Goal: Check status: Check status

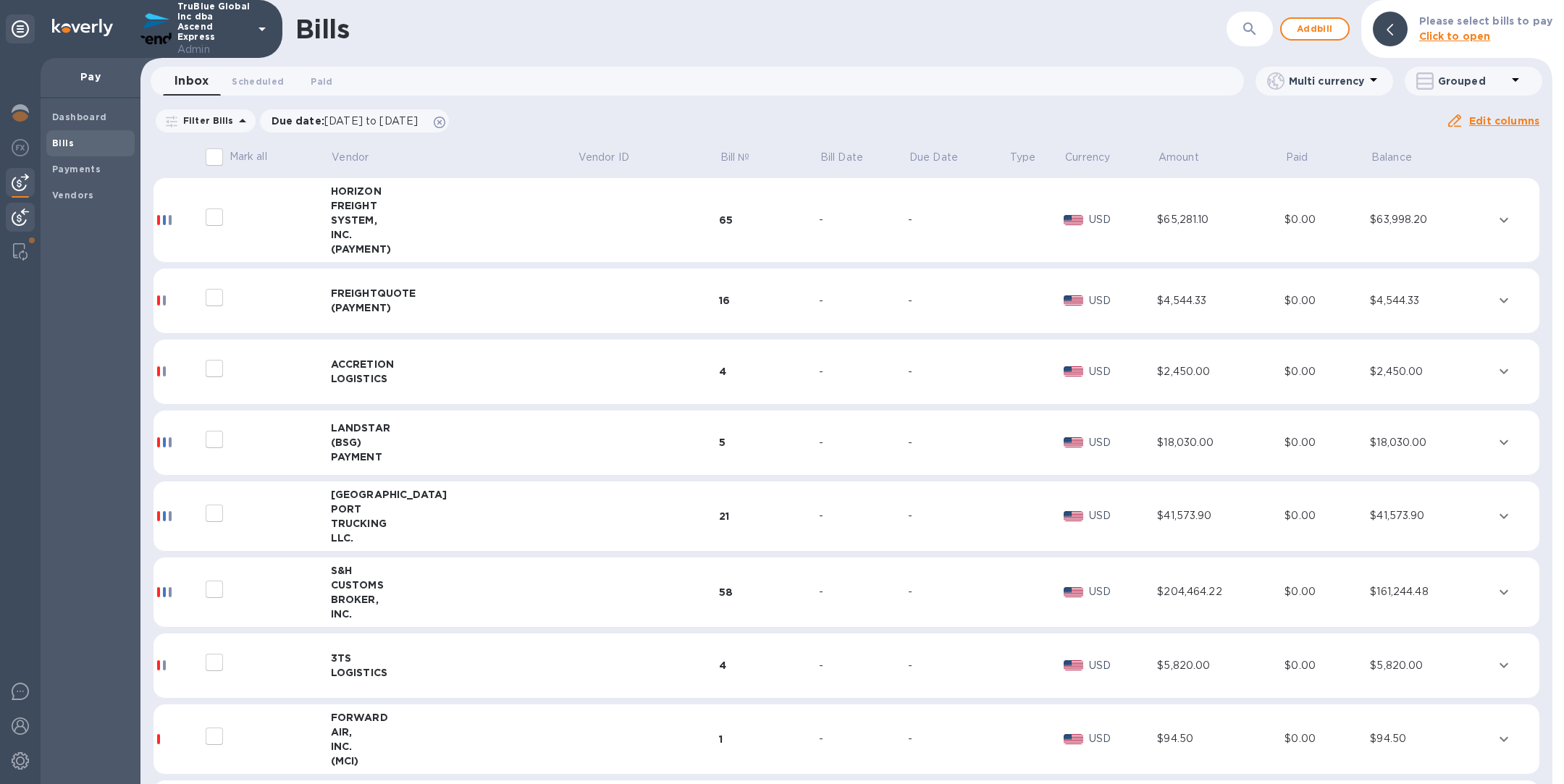
click at [25, 220] on img at bounding box center [20, 217] width 17 height 17
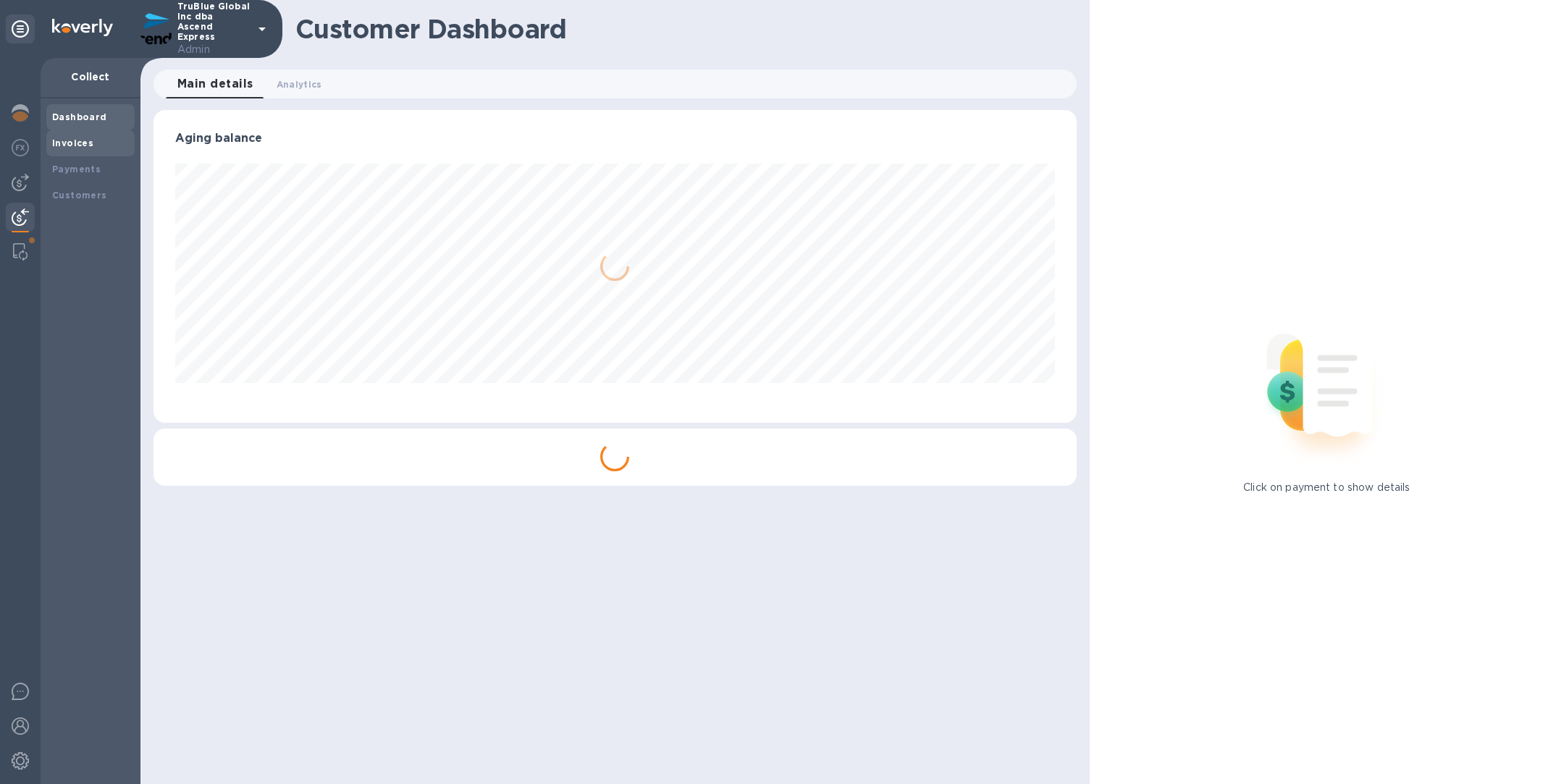
scroll to position [312, 923]
click at [90, 141] on b "Invoices" at bounding box center [73, 143] width 41 height 11
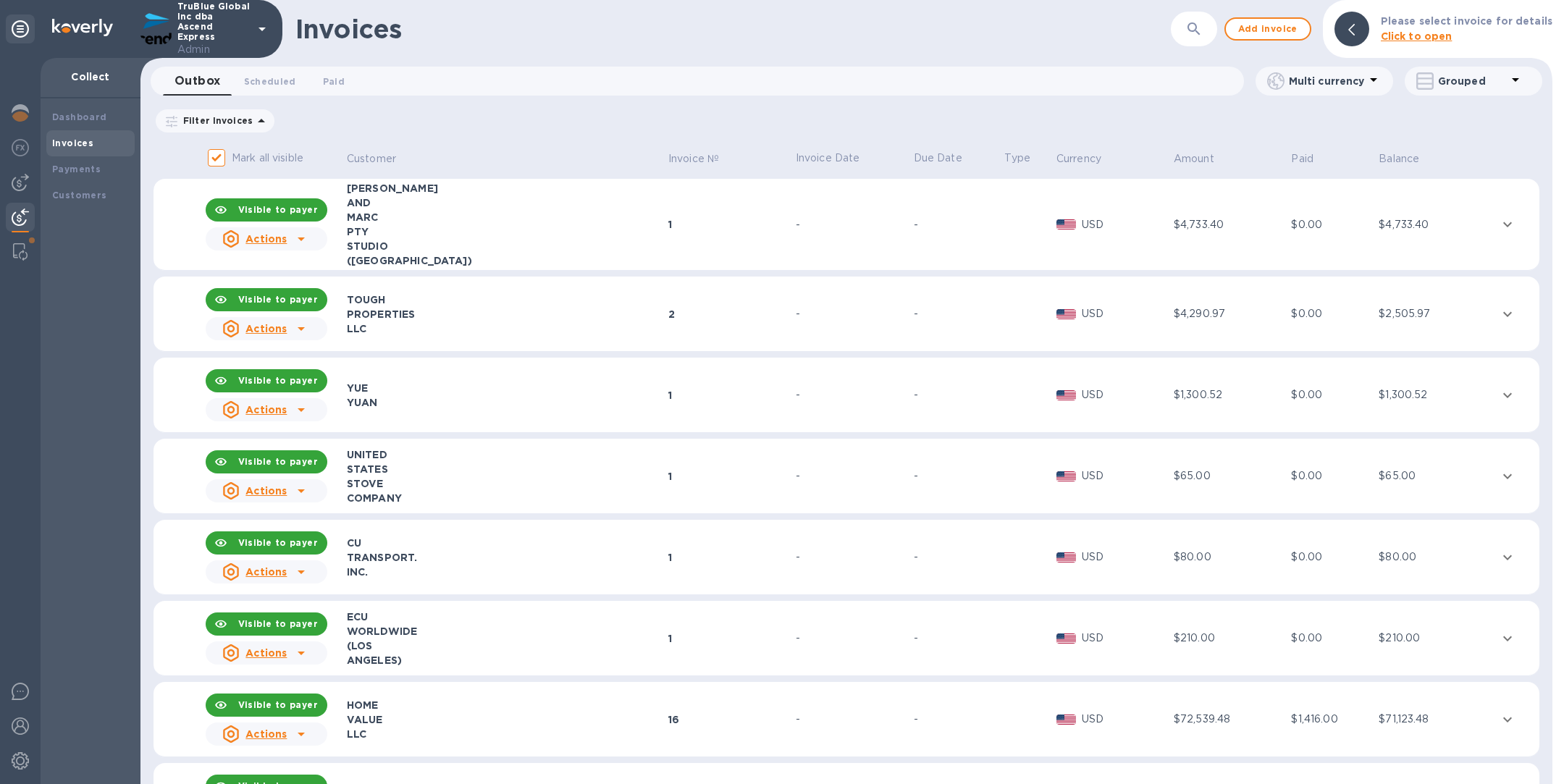
click at [1189, 27] on button "button" at bounding box center [1194, 29] width 35 height 35
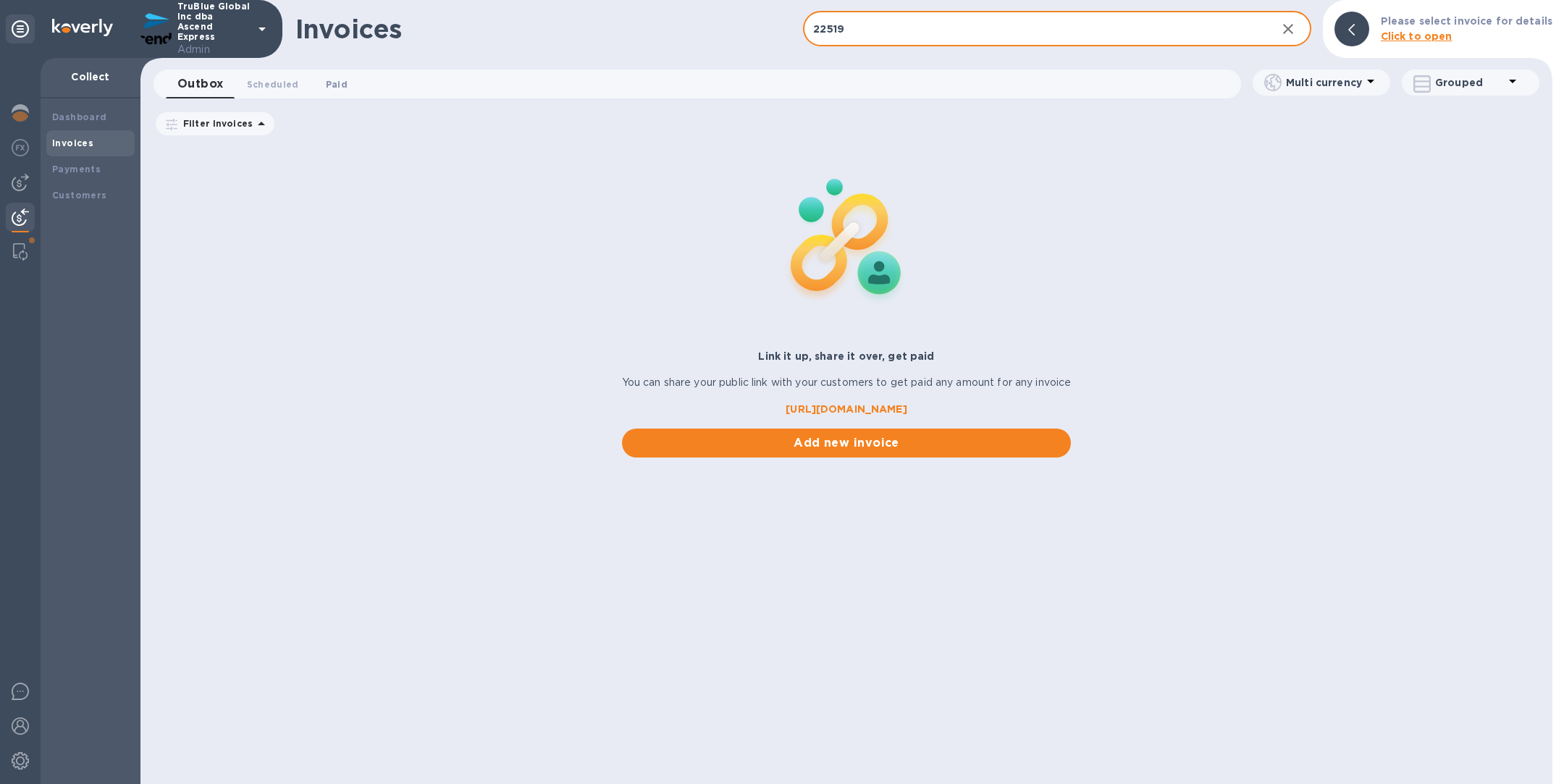
type input "22519"
click at [338, 81] on span "Paid 0" at bounding box center [337, 84] width 21 height 15
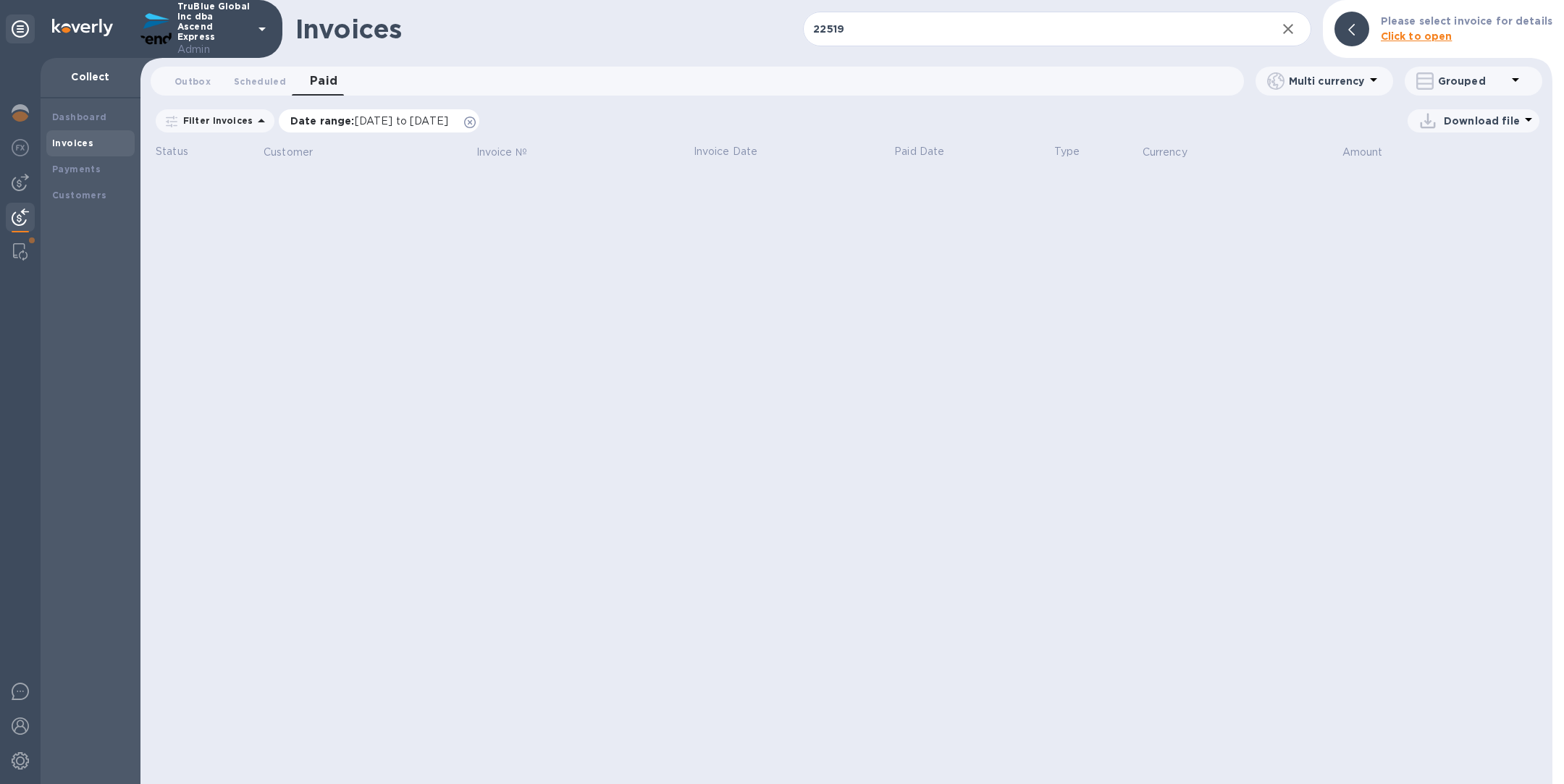
click at [476, 123] on icon at bounding box center [470, 122] width 12 height 12
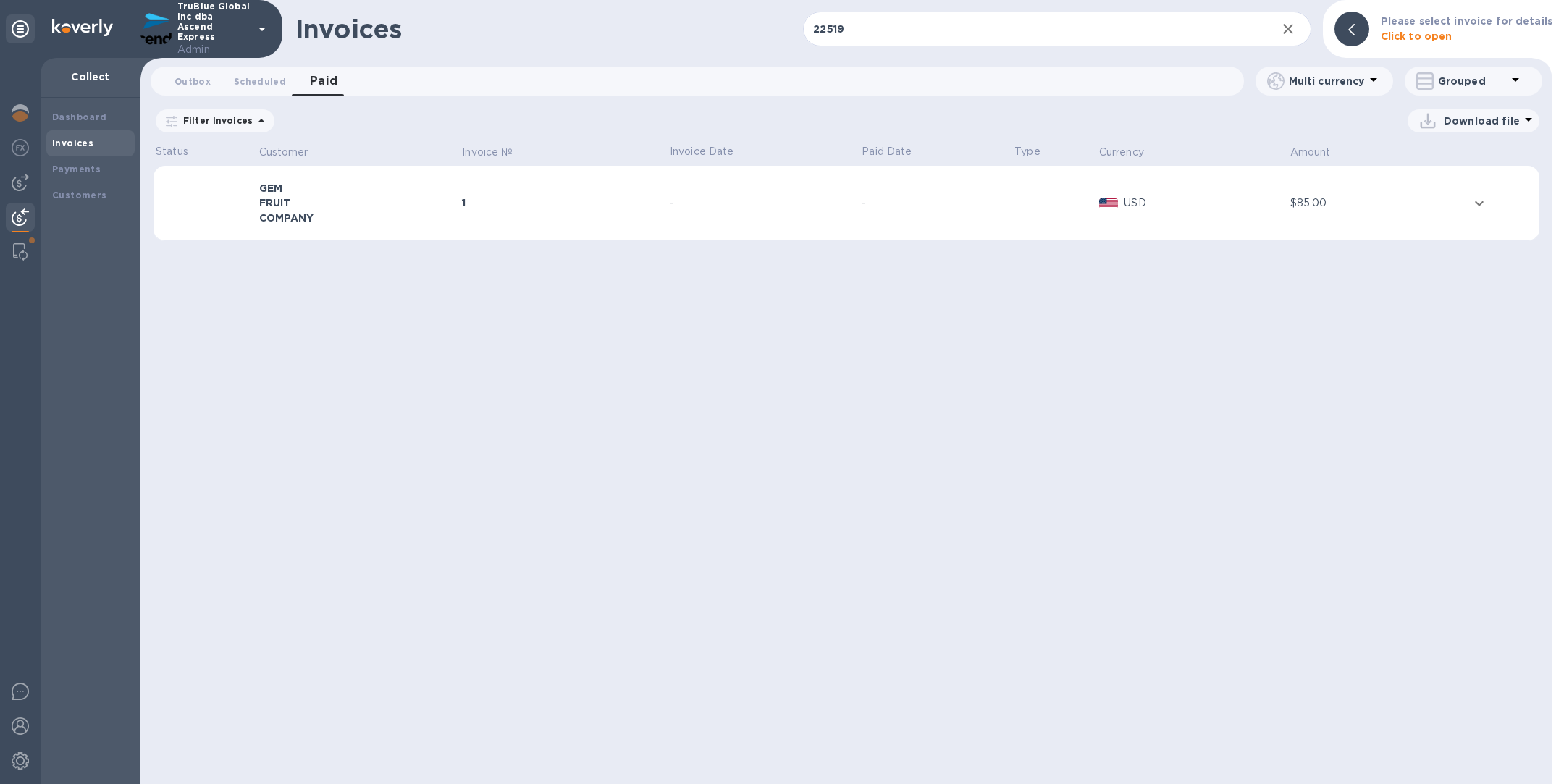
click at [508, 203] on div "1" at bounding box center [563, 202] width 203 height 14
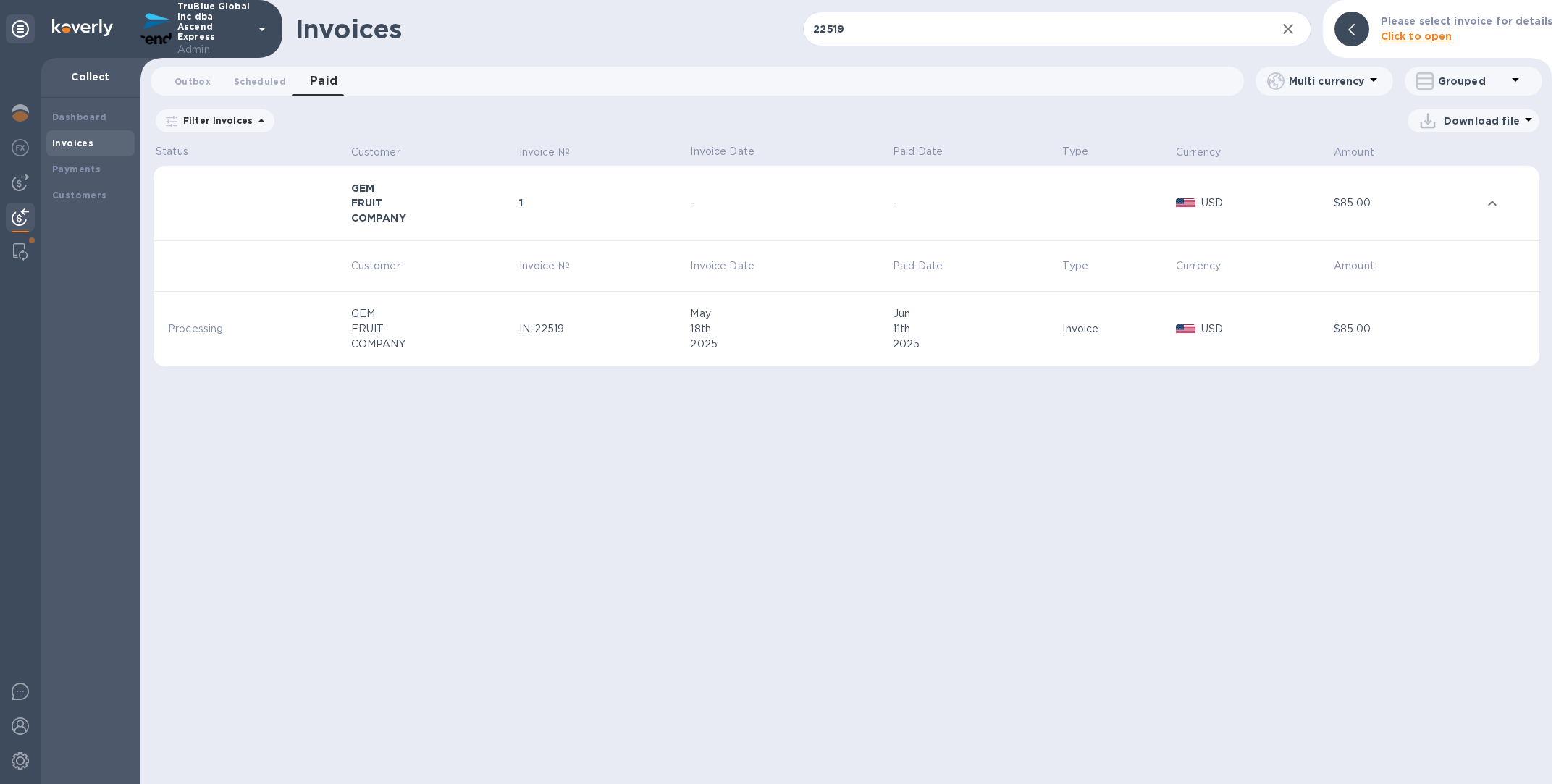
click at [575, 323] on div "IN-22519" at bounding box center [603, 328] width 167 height 15
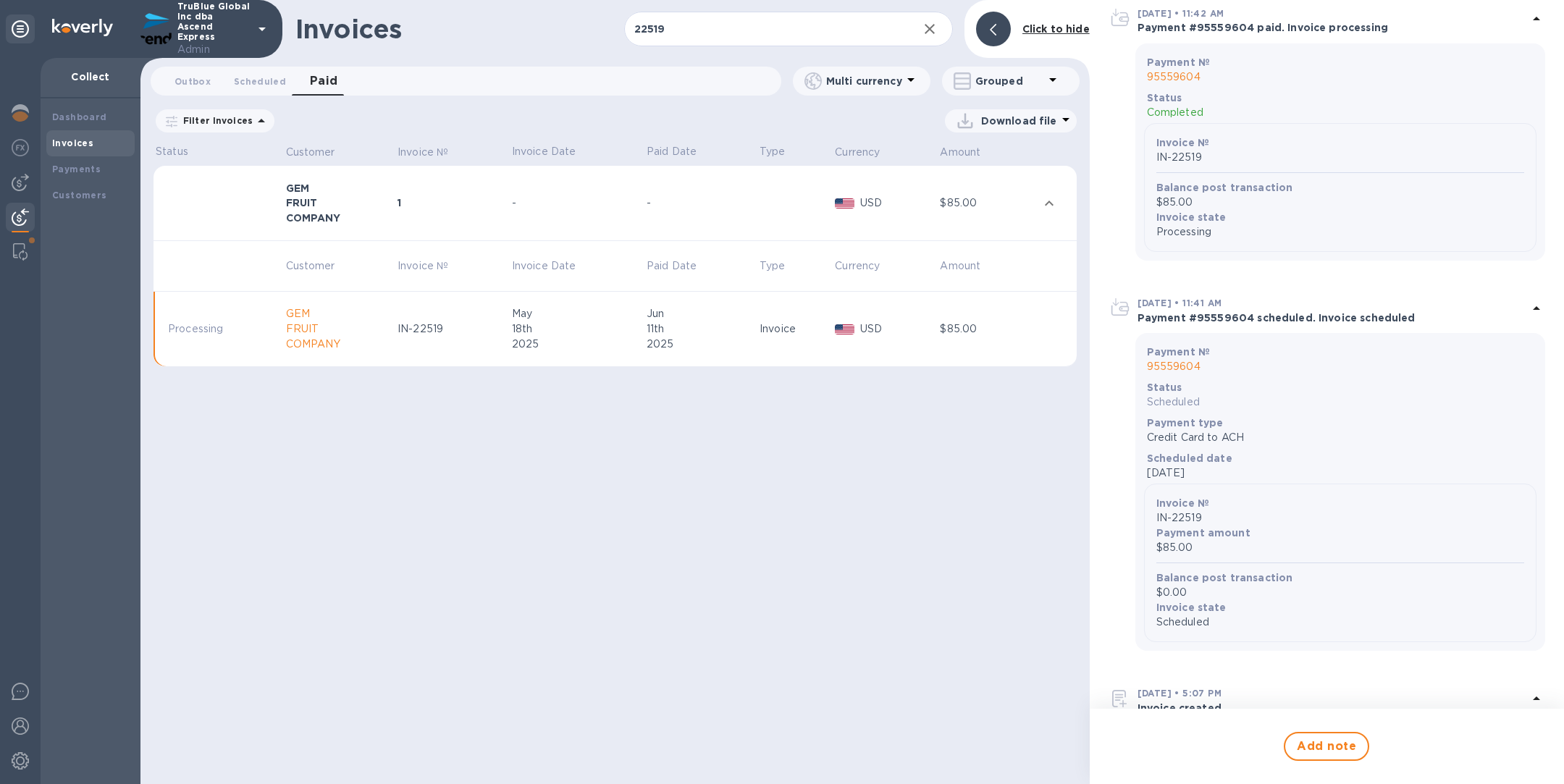
scroll to position [120, 0]
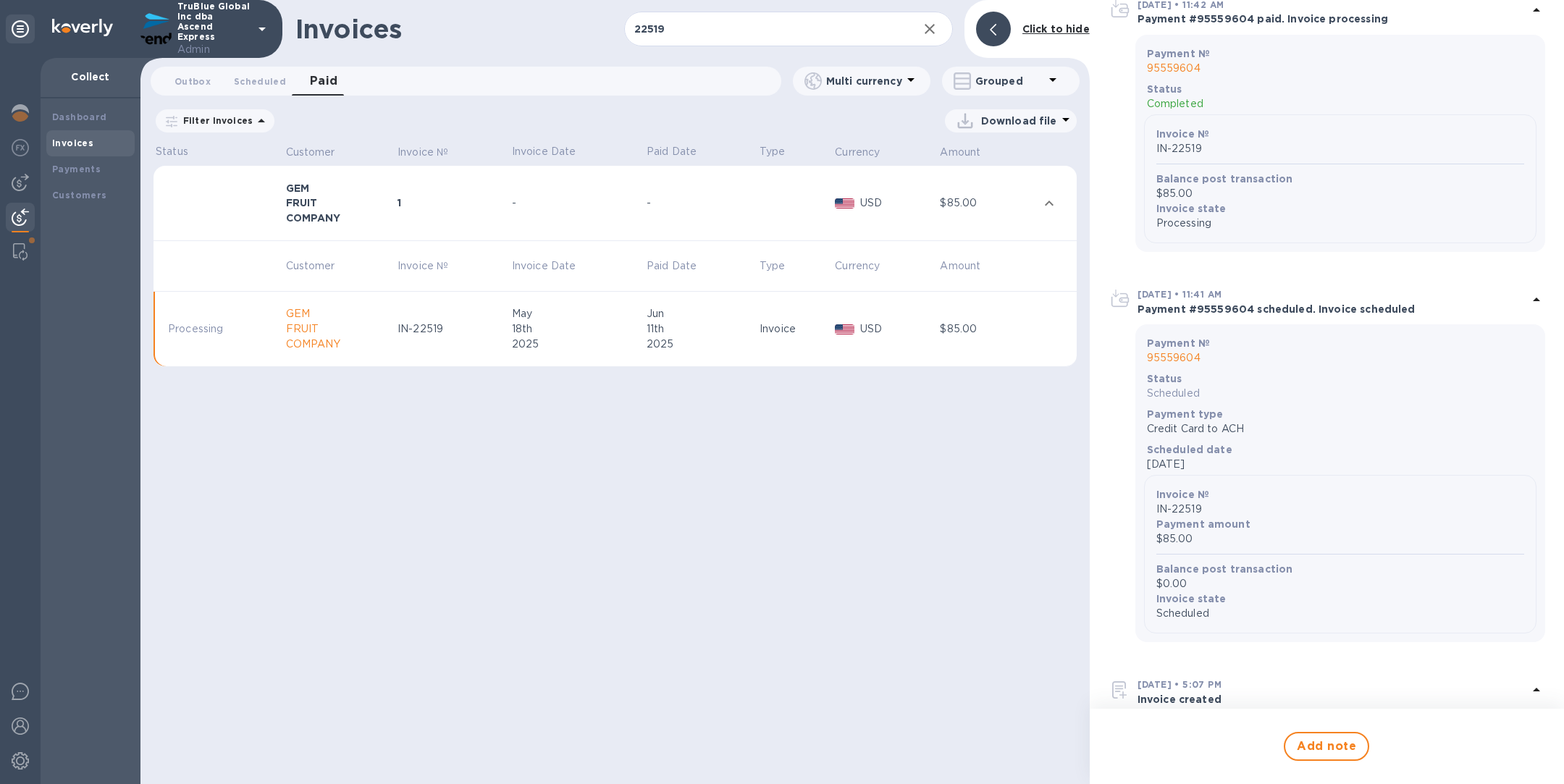
click at [1176, 354] on p "95559604" at bounding box center [1340, 358] width 387 height 15
